Goal: Understand process/instructions: Learn how to perform a task or action

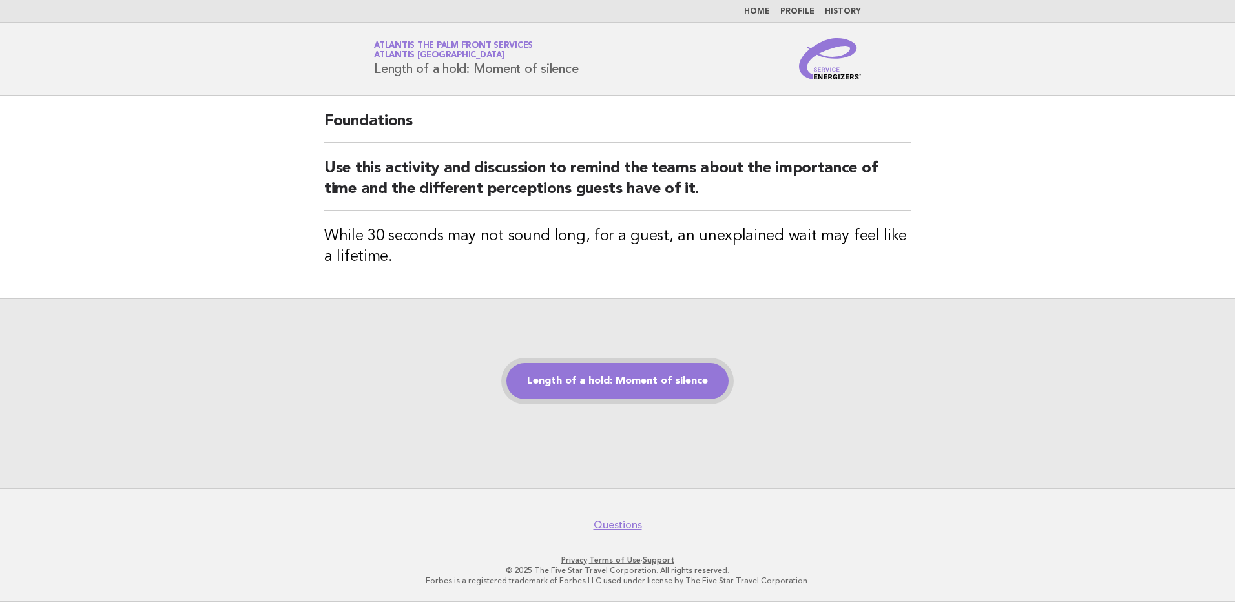
click at [622, 376] on link "Length of a hold: Moment of silence" at bounding box center [617, 381] width 222 height 36
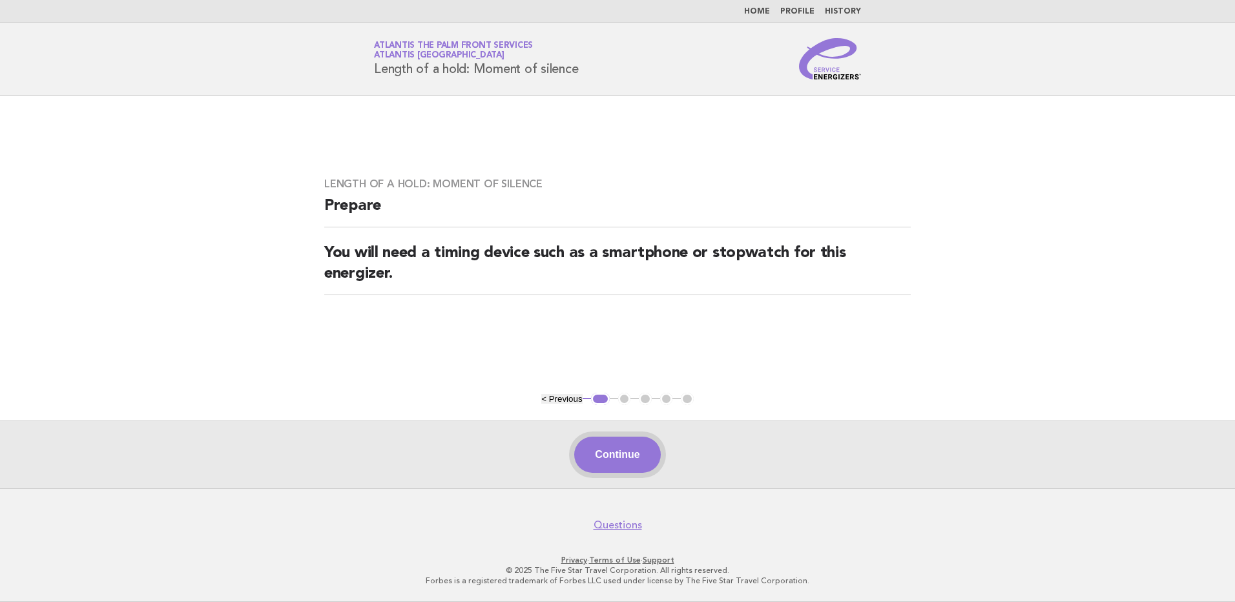
click at [616, 457] on button "Continue" at bounding box center [617, 455] width 86 height 36
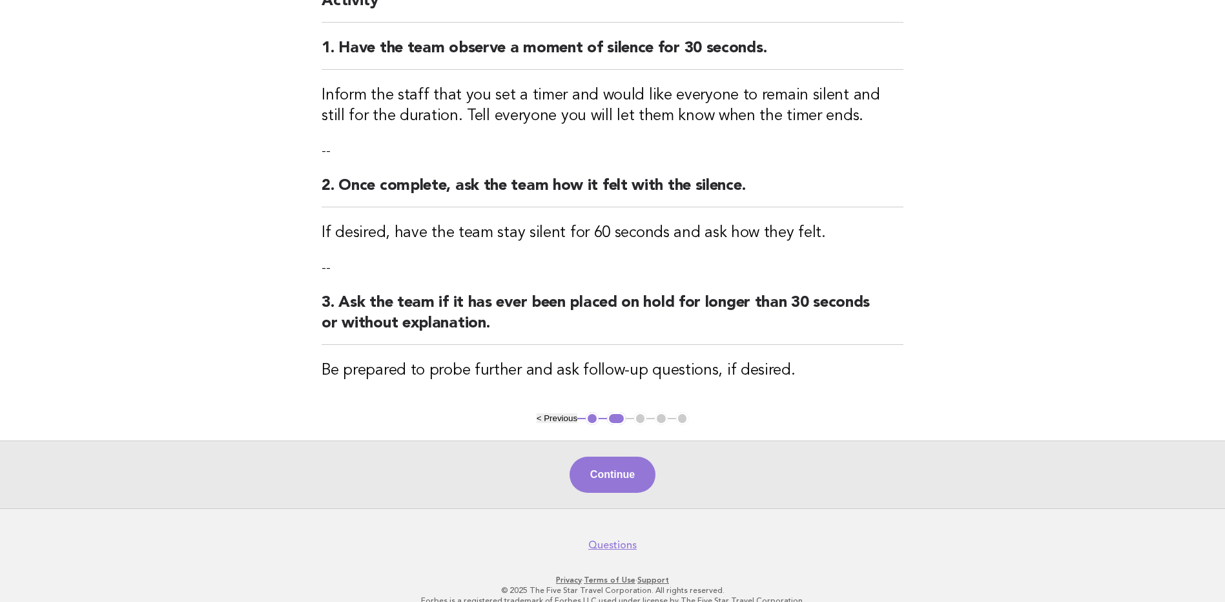
scroll to position [158, 0]
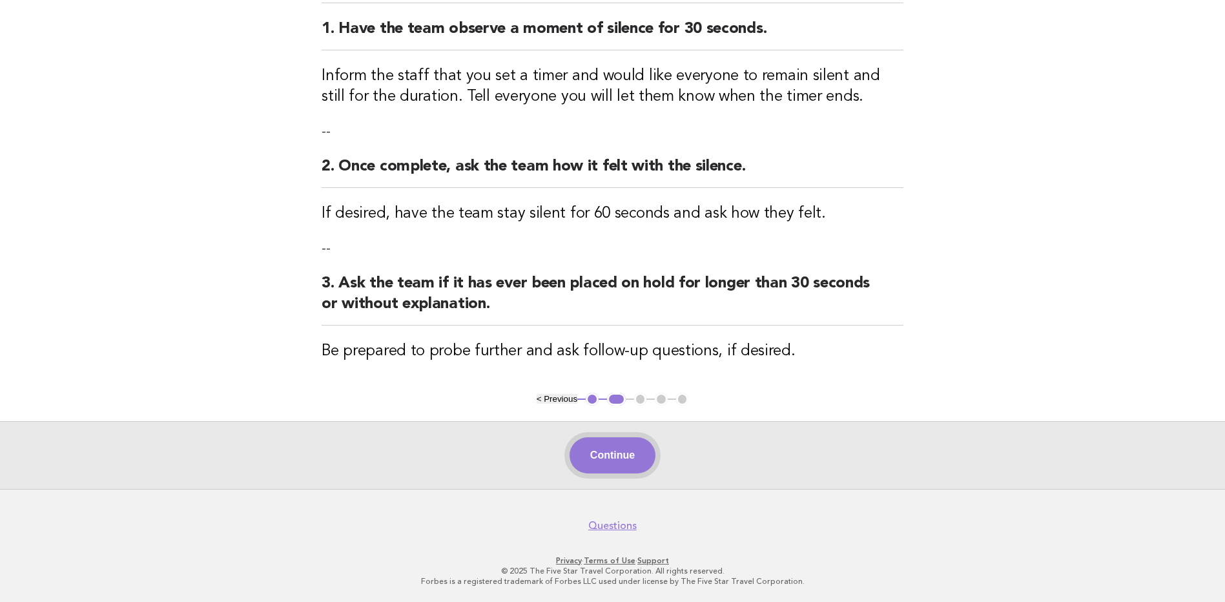
click at [623, 462] on button "Continue" at bounding box center [613, 455] width 86 height 36
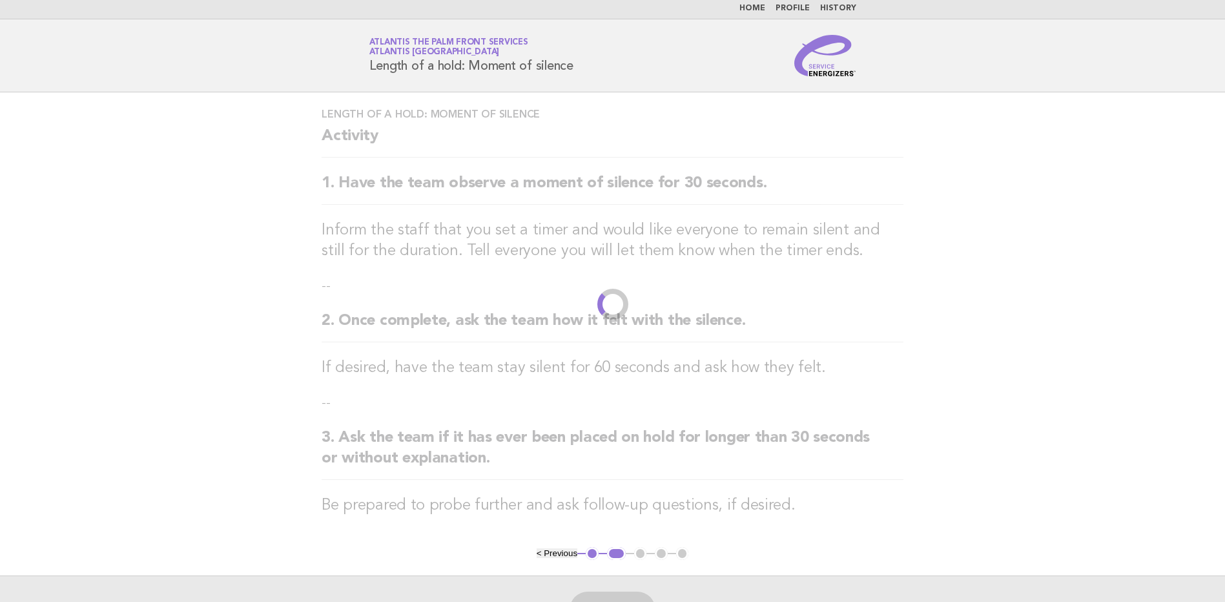
scroll to position [0, 0]
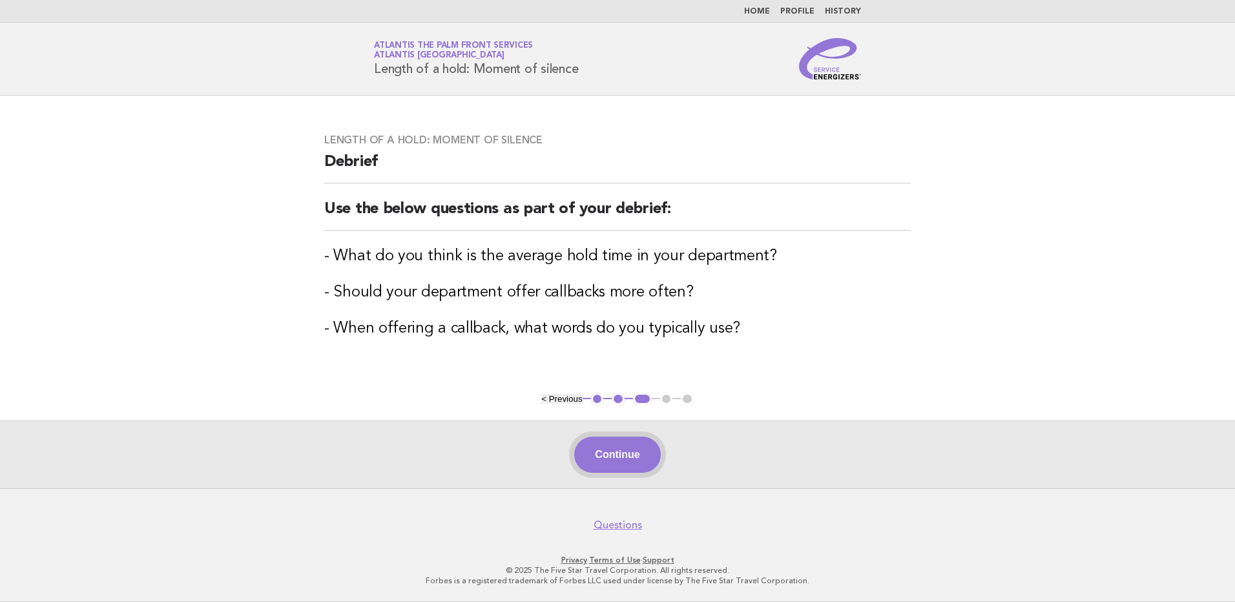
click at [615, 462] on button "Continue" at bounding box center [617, 455] width 86 height 36
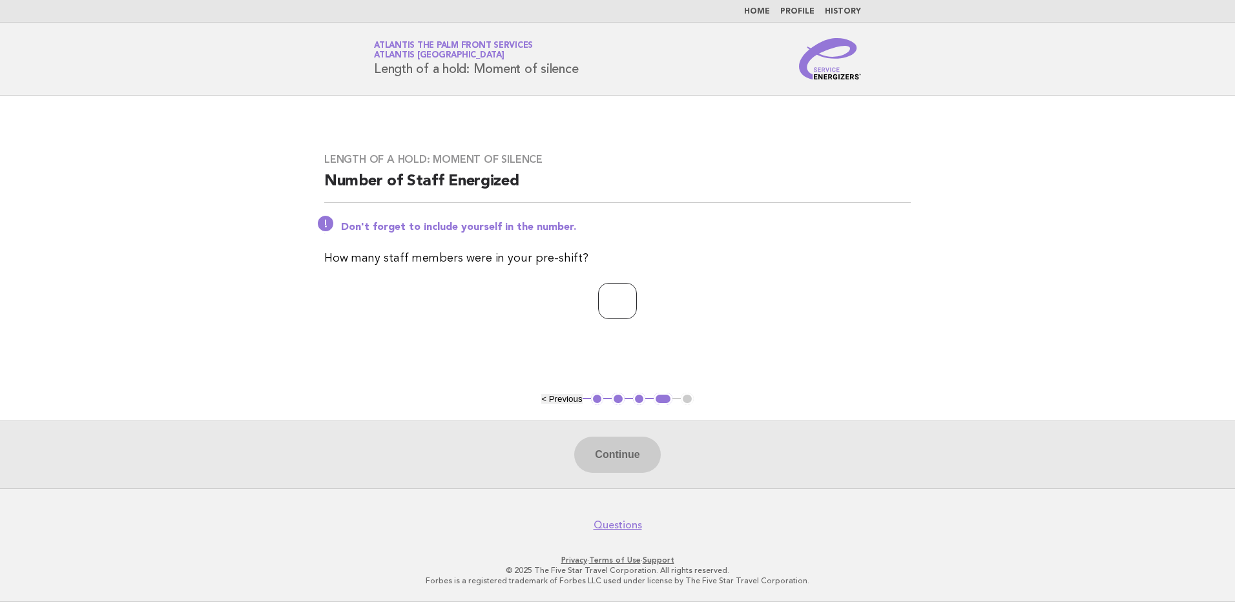
click at [600, 310] on input "number" at bounding box center [617, 301] width 39 height 36
type input "**"
click at [619, 448] on button "Continue" at bounding box center [617, 455] width 86 height 36
